Goal: Information Seeking & Learning: Find specific fact

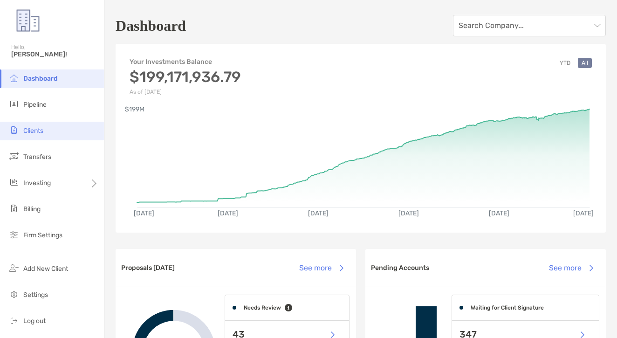
click at [72, 132] on li "Clients" at bounding box center [52, 131] width 104 height 19
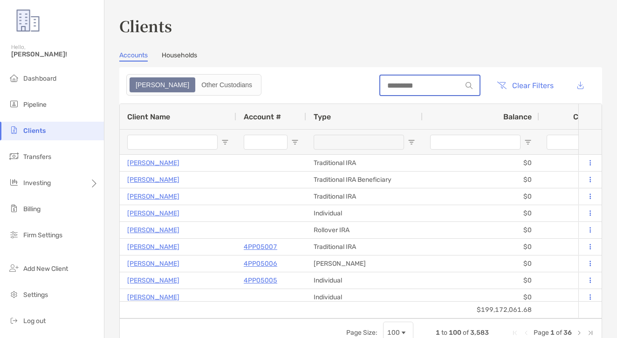
click at [398, 85] on input at bounding box center [421, 86] width 82 height 8
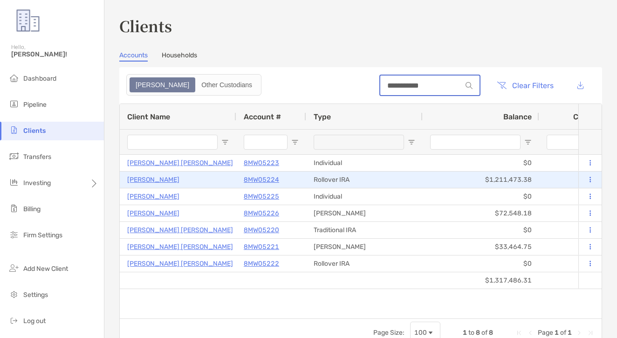
type input "**********"
click at [258, 183] on p "8MW05224" at bounding box center [261, 180] width 35 height 12
click at [252, 184] on p "8MW05224" at bounding box center [261, 180] width 35 height 12
click at [255, 179] on p "8MW05224" at bounding box center [261, 180] width 35 height 12
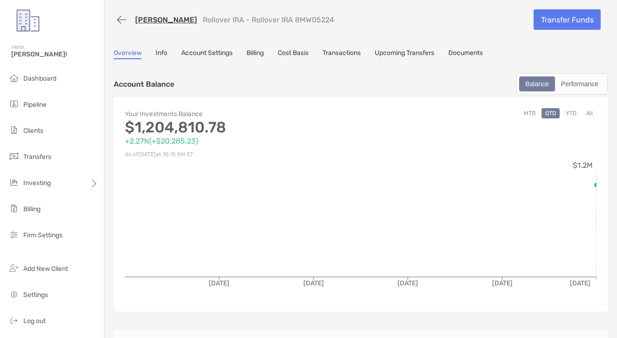
drag, startPoint x: 354, startPoint y: 42, endPoint x: 348, endPoint y: 56, distance: 15.4
click at [353, 46] on div "[PERSON_NAME] Rollover IRA - Rollover IRA 8MW05224 Transfer Funds Overview Info…" at bounding box center [360, 329] width 512 height 658
click at [348, 57] on link "Transactions" at bounding box center [341, 54] width 38 height 10
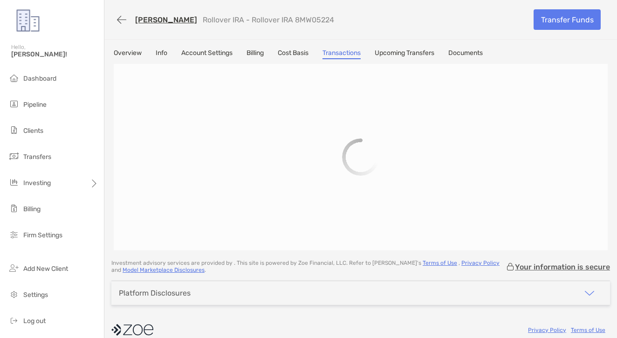
click at [348, 57] on link "Transactions" at bounding box center [341, 54] width 38 height 10
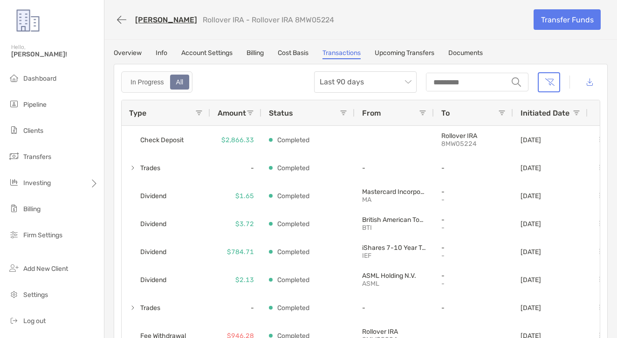
scroll to position [2, 0]
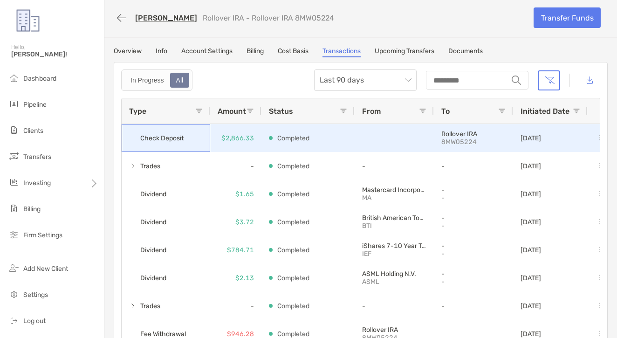
click at [196, 138] on div "Check Deposit" at bounding box center [166, 138] width 89 height 28
drag, startPoint x: 163, startPoint y: 137, endPoint x: 155, endPoint y: 138, distance: 8.0
click at [163, 137] on span "Check Deposit" at bounding box center [161, 137] width 43 height 15
drag, startPoint x: 132, startPoint y: 137, endPoint x: 256, endPoint y: 140, distance: 123.5
click at [256, 140] on div "Check Deposit $2,866.33 Completed Rollover IRA 8MW05224 08/12/2025" at bounding box center [366, 138] width 489 height 28
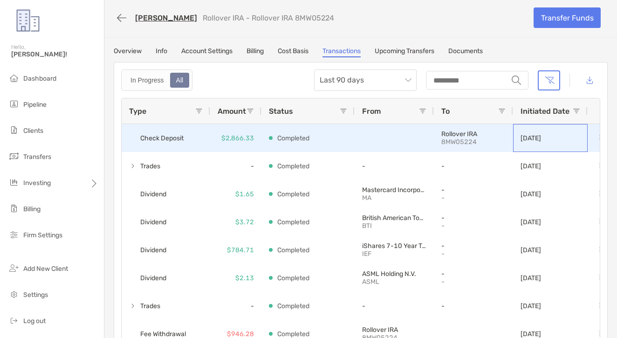
drag, startPoint x: 545, startPoint y: 149, endPoint x: 543, endPoint y: 141, distance: 8.0
click at [541, 143] on div "08/12/2025" at bounding box center [530, 137] width 20 height 27
click at [541, 139] on p "08/12/2025" at bounding box center [530, 138] width 20 height 8
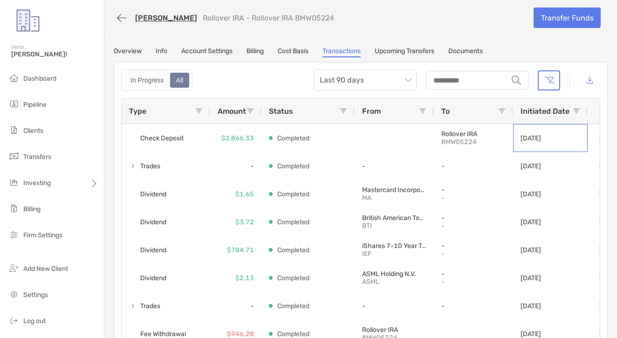
scroll to position [0, 0]
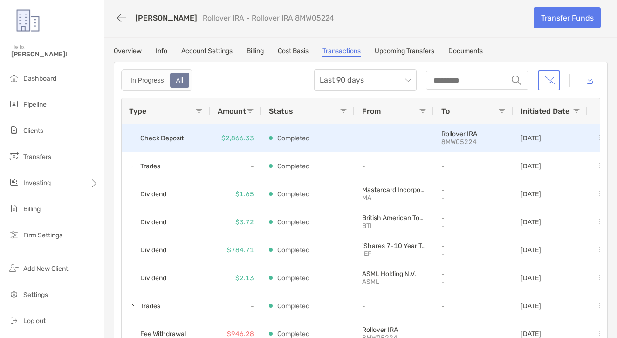
drag, startPoint x: 160, startPoint y: 136, endPoint x: 279, endPoint y: 136, distance: 118.8
click at [279, 136] on div "Check Deposit $2,866.33 Completed Rollover IRA 8MW05224 08/12/2025" at bounding box center [366, 138] width 489 height 28
click at [223, 137] on p "$2,866.33" at bounding box center [237, 138] width 33 height 12
drag, startPoint x: 224, startPoint y: 137, endPoint x: 287, endPoint y: 143, distance: 64.0
click at [287, 143] on div "Check Deposit $2,866.33 Completed Rollover IRA 8MW05224 08/12/2025" at bounding box center [366, 138] width 489 height 28
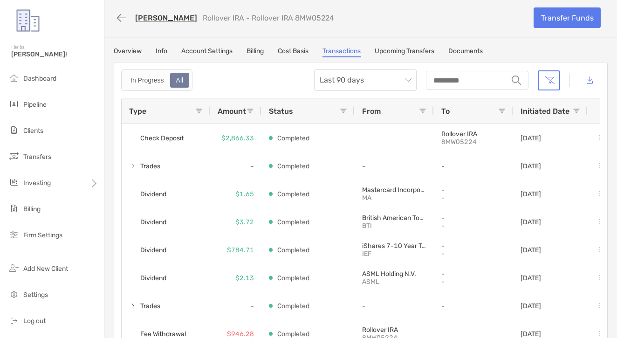
click at [148, 52] on div "Overview Info Account Settings Billing Cost Basis Transactions Upcoming Transfe…" at bounding box center [361, 52] width 494 height 10
click at [136, 50] on link "Overview" at bounding box center [128, 52] width 28 height 10
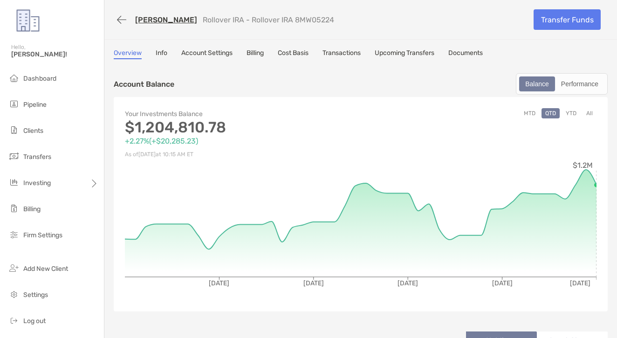
click at [301, 55] on link "Cost Basis" at bounding box center [293, 54] width 31 height 10
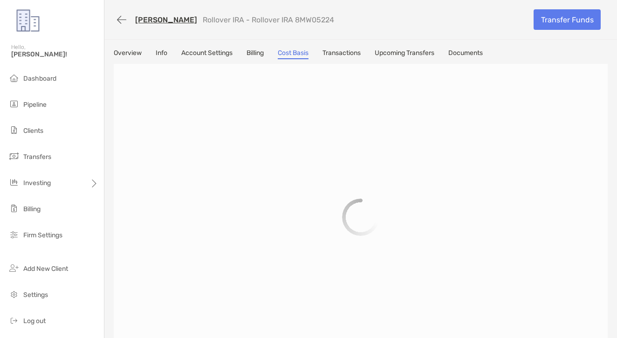
click at [359, 47] on div "Michelle Keyes Rollover IRA - Rollover IRA 8MW05224 Transfer Funds Overview Inf…" at bounding box center [360, 185] width 512 height 370
click at [353, 54] on link "Transactions" at bounding box center [341, 54] width 38 height 10
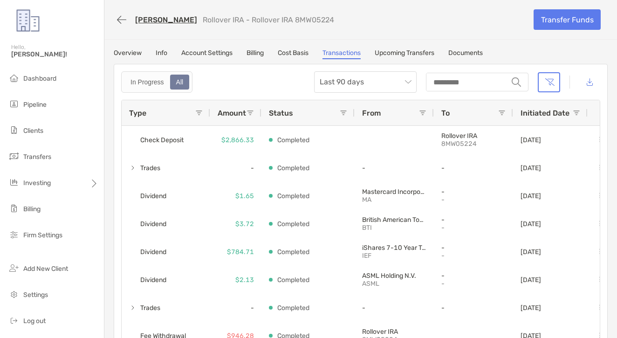
click at [355, 53] on link "Transactions" at bounding box center [341, 54] width 38 height 10
drag, startPoint x: 250, startPoint y: 19, endPoint x: 319, endPoint y: 15, distance: 69.0
click at [310, 14] on div "Michelle Keyes Rollover IRA - Rollover IRA 8MW05224" at bounding box center [320, 19] width 413 height 17
click at [265, 17] on p "Rollover IRA - Rollover IRA 8MW05224" at bounding box center [268, 19] width 131 height 9
drag, startPoint x: 245, startPoint y: 17, endPoint x: 354, endPoint y: 18, distance: 109.0
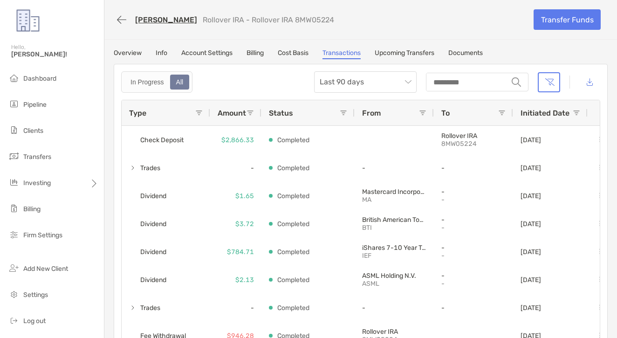
click at [354, 18] on div "Michelle Keyes Rollover IRA - Rollover IRA 8MW05224" at bounding box center [320, 19] width 413 height 17
click at [372, 17] on div "Michelle Keyes Rollover IRA - Rollover IRA 8MW05224" at bounding box center [320, 19] width 413 height 17
drag, startPoint x: 314, startPoint y: 16, endPoint x: 250, endPoint y: 15, distance: 64.3
click at [250, 15] on p "Rollover IRA - Rollover IRA 8MW05224" at bounding box center [268, 19] width 131 height 9
click at [321, 20] on p "Rollover IRA - Rollover IRA 8MW05224" at bounding box center [268, 19] width 131 height 9
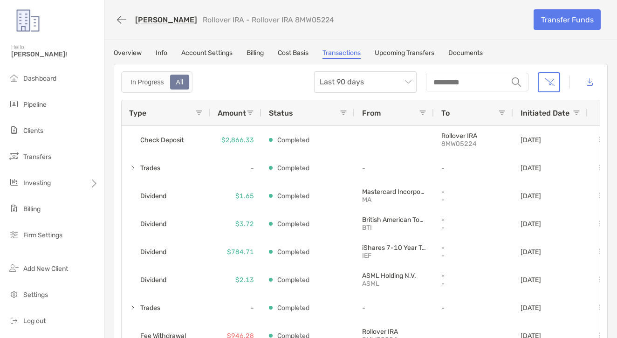
drag, startPoint x: 326, startPoint y: 20, endPoint x: 242, endPoint y: 4, distance: 85.3
click at [242, 4] on div "Michelle Keyes Rollover IRA - Rollover IRA 8MW05224 Transfer Funds" at bounding box center [360, 19] width 512 height 39
click at [266, 14] on div "Michelle Keyes Rollover IRA - Rollover IRA 8MW05224" at bounding box center [320, 19] width 413 height 17
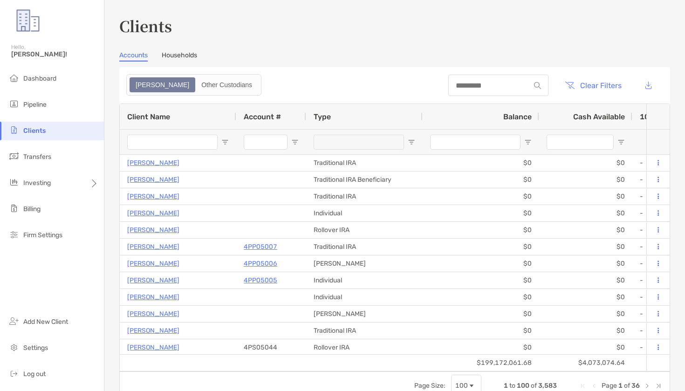
click at [493, 92] on div at bounding box center [498, 85] width 100 height 21
click at [488, 84] on input at bounding box center [489, 86] width 82 height 8
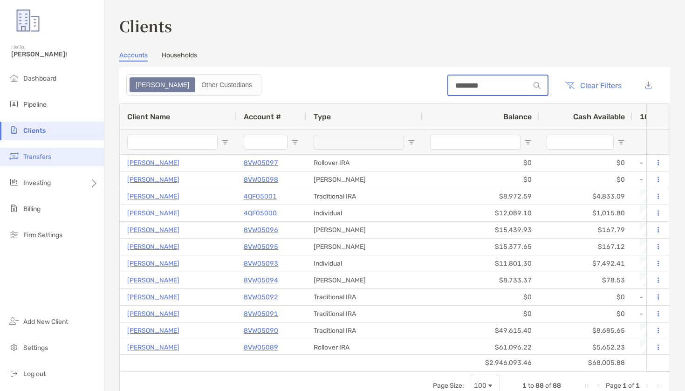
type input "********"
click at [57, 161] on li "Transfers" at bounding box center [52, 157] width 104 height 19
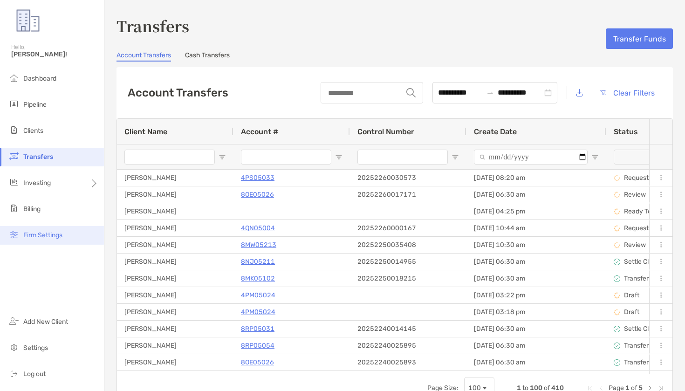
click at [30, 226] on li "Firm Settings" at bounding box center [52, 235] width 104 height 19
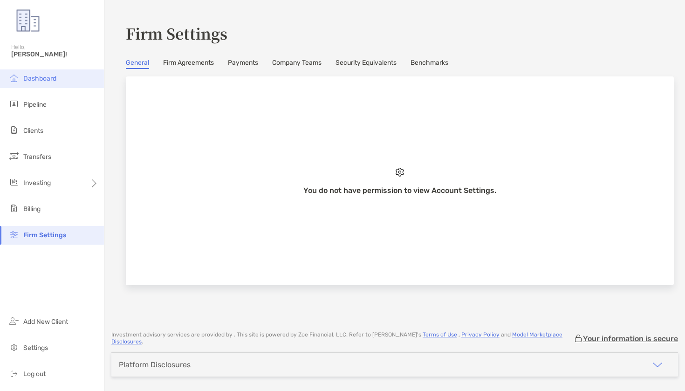
click at [61, 70] on li "Dashboard" at bounding box center [52, 78] width 104 height 19
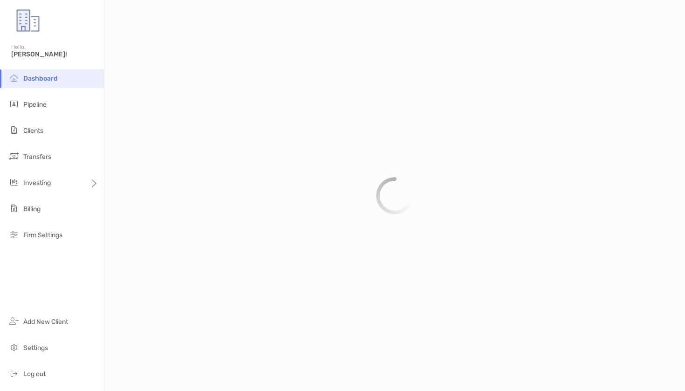
scroll to position [641, 0]
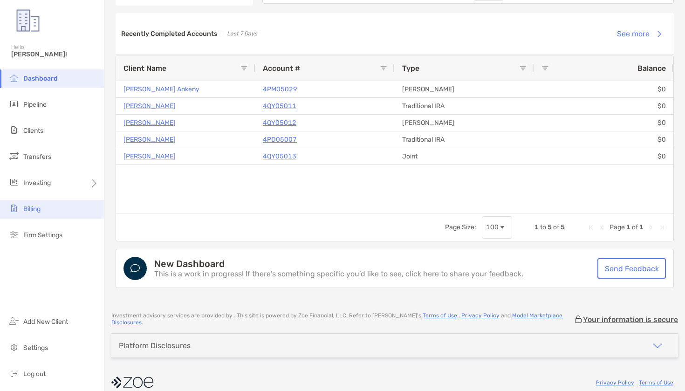
click at [48, 207] on li "Billing" at bounding box center [52, 209] width 104 height 19
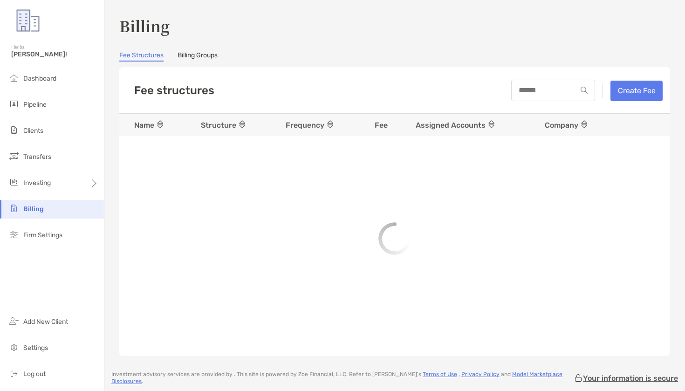
click at [538, 95] on div at bounding box center [553, 90] width 84 height 21
click at [541, 93] on input at bounding box center [544, 90] width 64 height 8
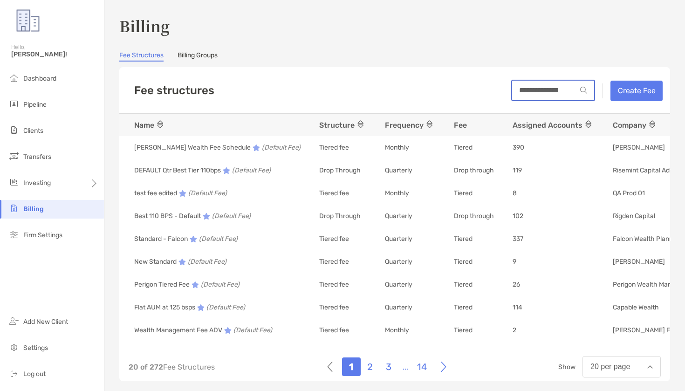
type input "**********"
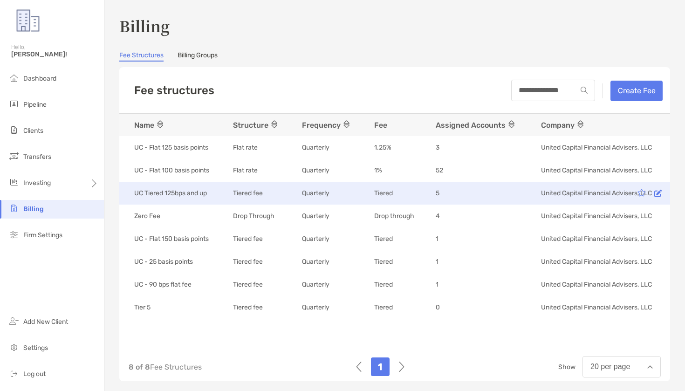
click at [438, 185] on td "5" at bounding box center [478, 193] width 105 height 23
click at [437, 186] on td "5" at bounding box center [478, 193] width 105 height 23
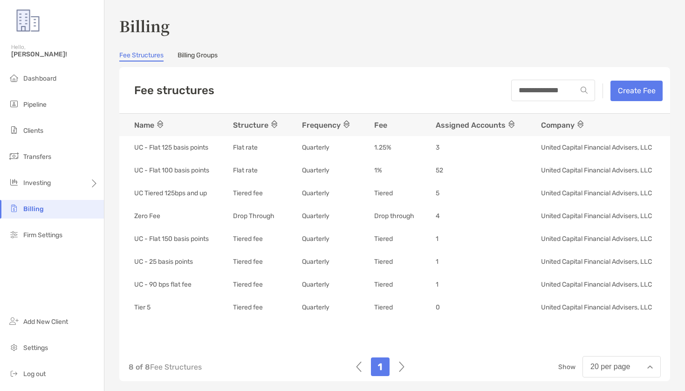
click at [329, 78] on div "**********" at bounding box center [394, 90] width 551 height 47
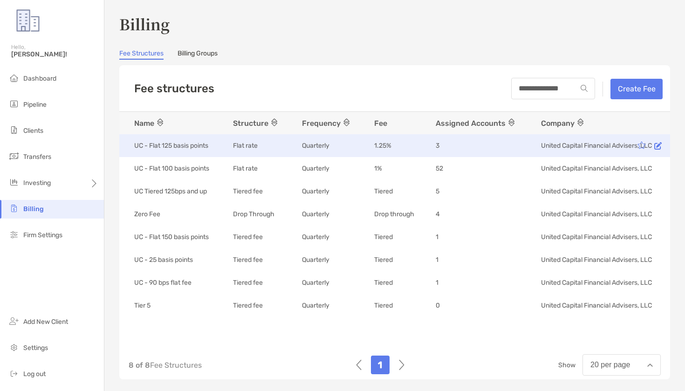
scroll to position [2, 0]
